Goal: Navigation & Orientation: Find specific page/section

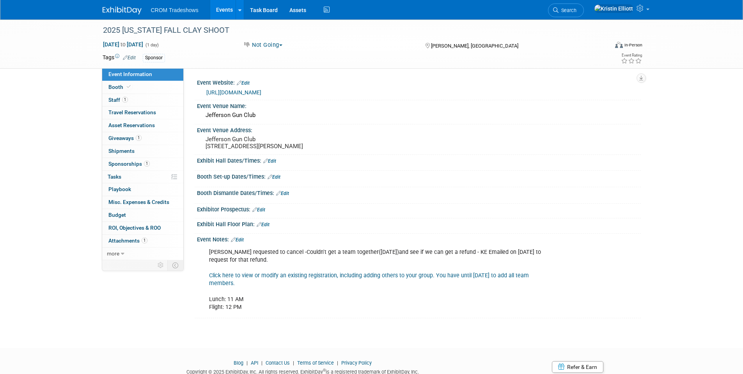
click at [219, 11] on link "Events" at bounding box center [224, 10] width 28 height 20
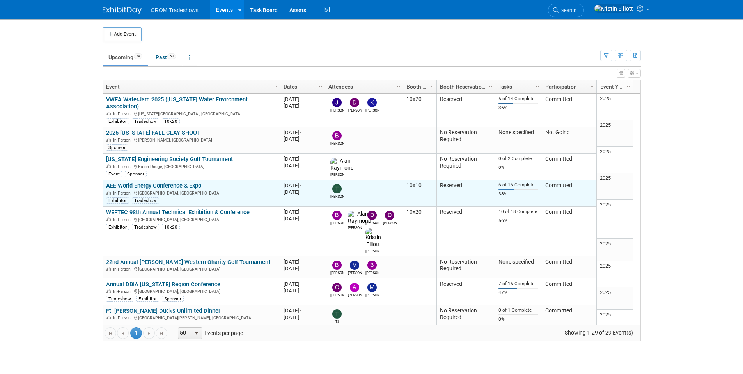
click at [172, 196] on div "Exhibitor Tradeshow" at bounding box center [191, 199] width 171 height 7
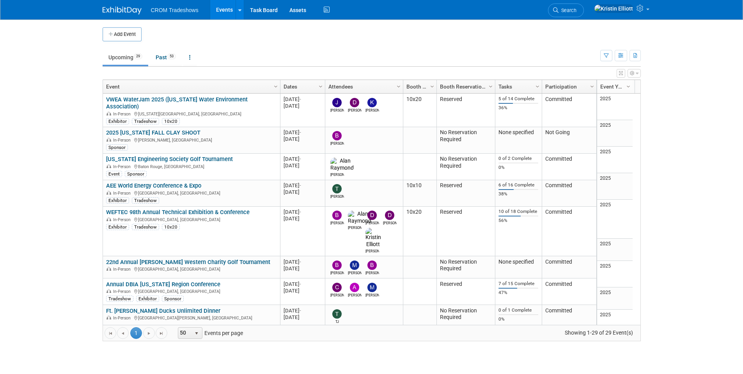
click at [172, 209] on link "WEFTEC 98th Annual Technical Exhibition & Conference" at bounding box center [178, 212] width 144 height 7
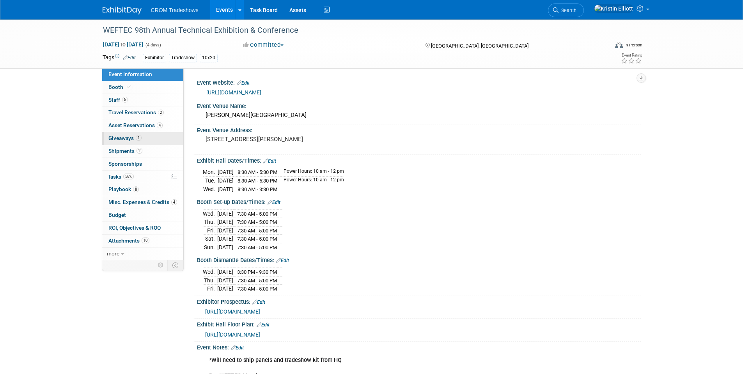
click at [133, 139] on span "Giveaways 1" at bounding box center [124, 138] width 33 height 6
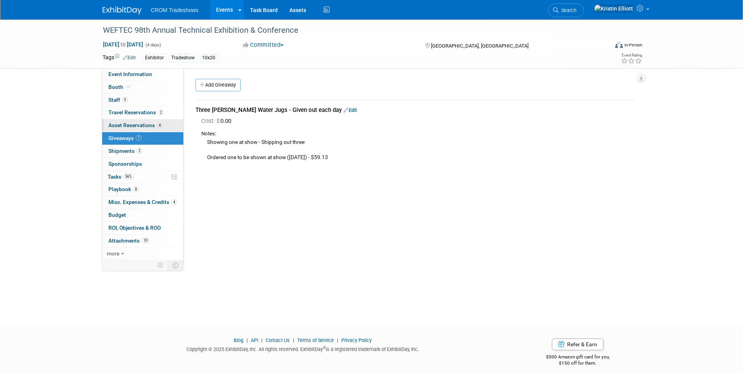
click at [135, 127] on span "Asset Reservations 4" at bounding box center [135, 125] width 54 height 6
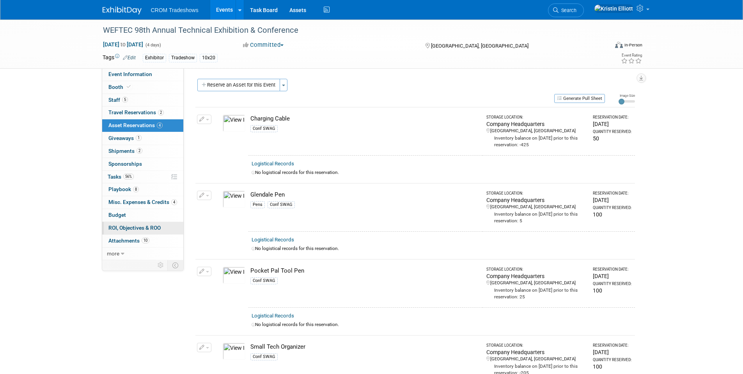
click at [144, 229] on span "ROI, Objectives & ROO 0" at bounding box center [134, 228] width 52 height 6
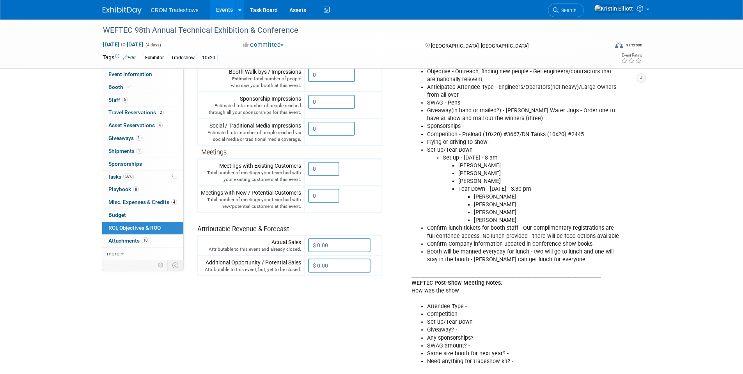
scroll to position [117, 0]
